Goal: Task Accomplishment & Management: Manage account settings

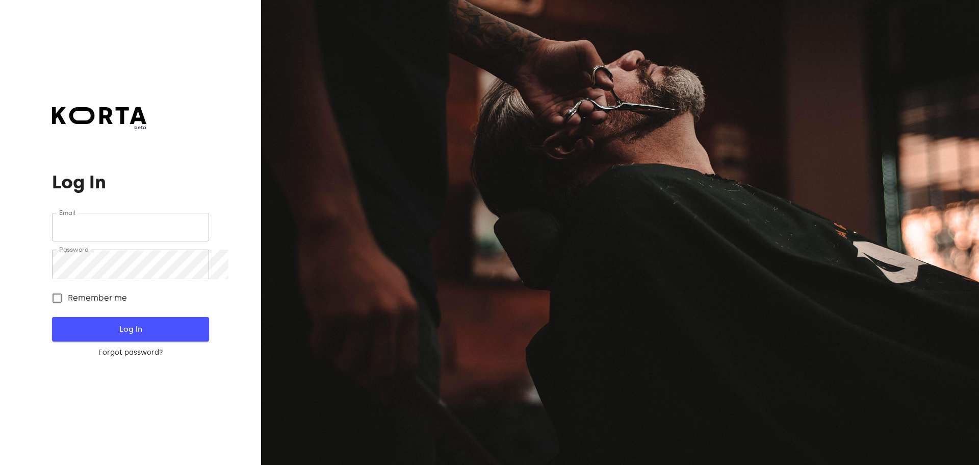
type input "sales@citywaxvilnius.lt"
click at [138, 336] on span "Log In" at bounding box center [130, 328] width 124 height 13
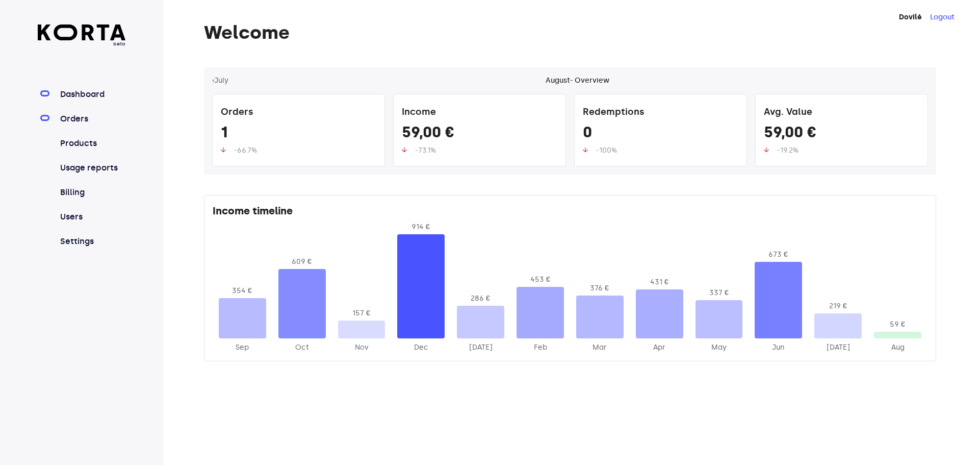
click at [78, 125] on link "Orders" at bounding box center [92, 119] width 68 height 12
